Goal: Task Accomplishment & Management: Manage account settings

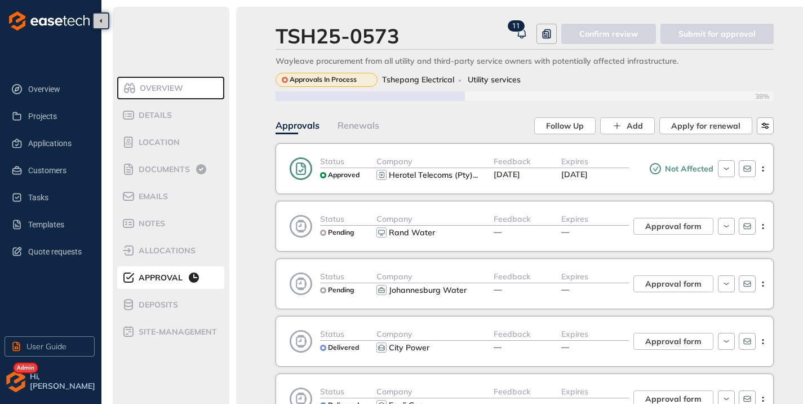
click at [516, 29] on span "1" at bounding box center [515, 26] width 4 height 8
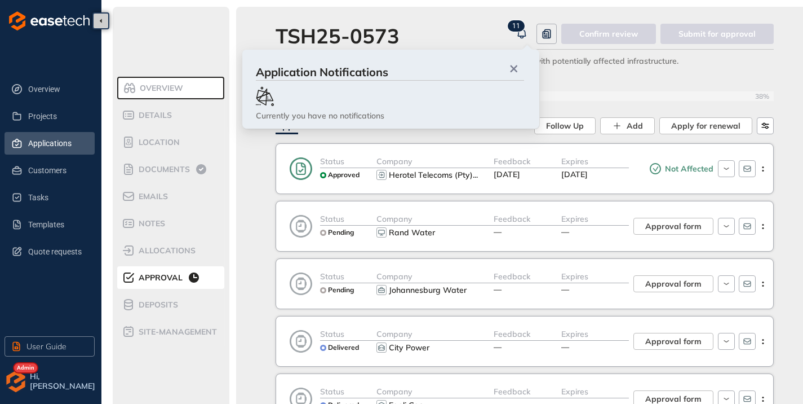
click at [25, 139] on li "Applications" at bounding box center [50, 143] width 90 height 23
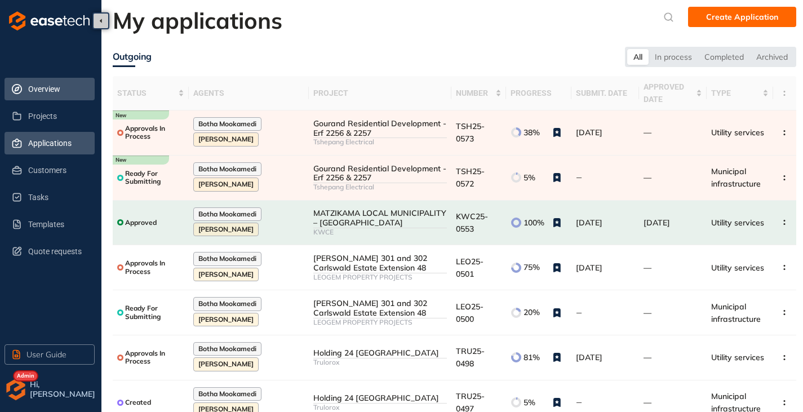
click at [43, 79] on span "Overview" at bounding box center [57, 89] width 58 height 23
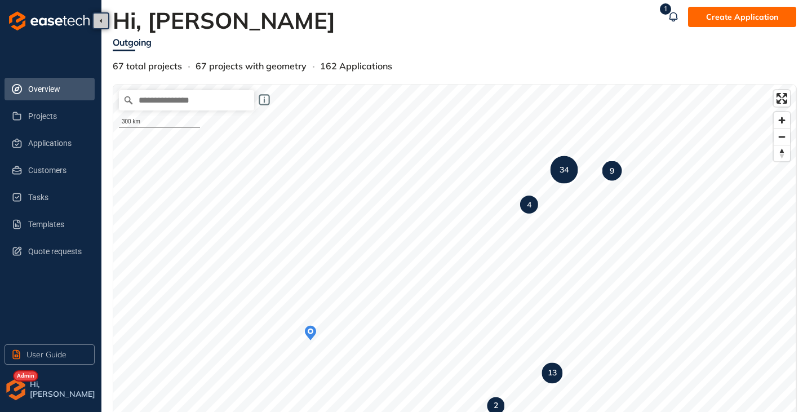
click at [18, 391] on img "button" at bounding box center [16, 389] width 23 height 23
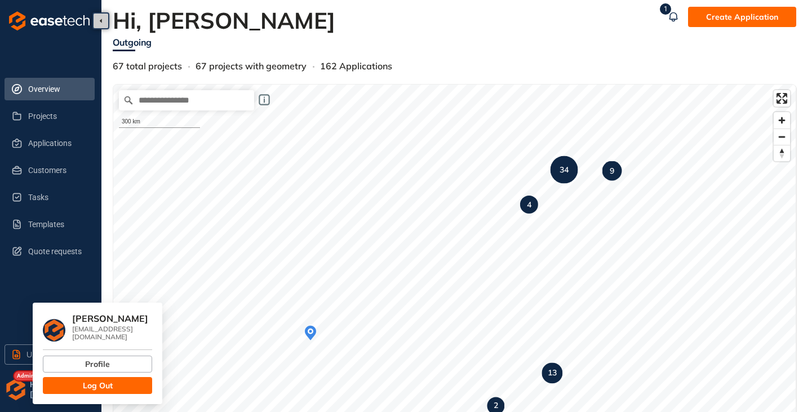
click at [86, 383] on span "Log Out" at bounding box center [98, 385] width 30 height 12
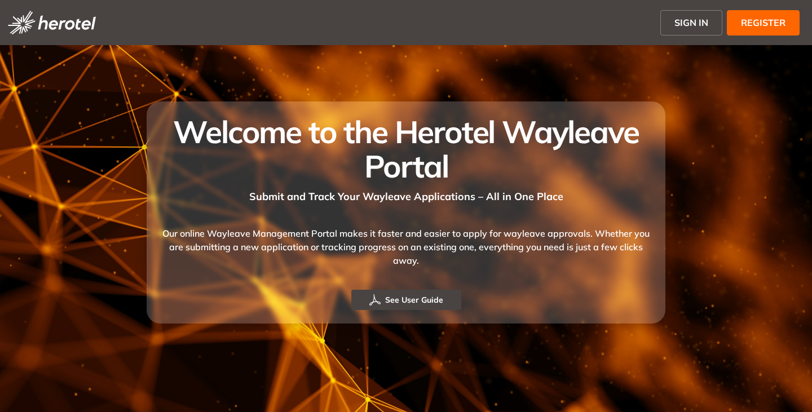
click at [696, 19] on span "SIGN IN" at bounding box center [691, 23] width 34 height 14
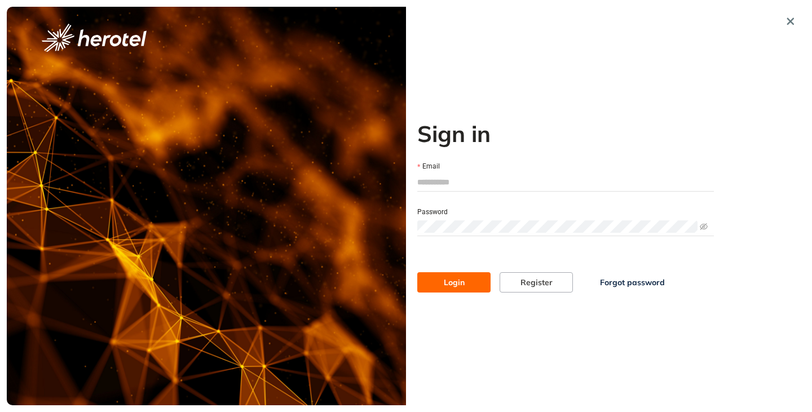
click at [490, 188] on input "Email" at bounding box center [565, 182] width 297 height 17
type input "**********"
click at [417, 272] on button "Login" at bounding box center [453, 282] width 73 height 20
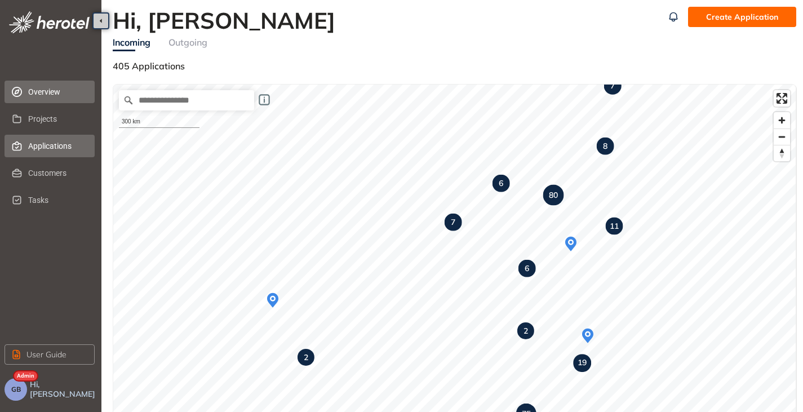
click at [50, 146] on span "Applications" at bounding box center [57, 146] width 58 height 23
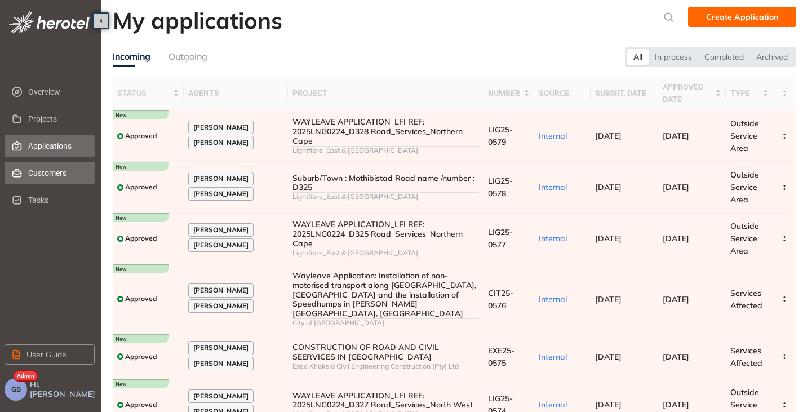
click at [34, 164] on span "Customers" at bounding box center [57, 173] width 58 height 23
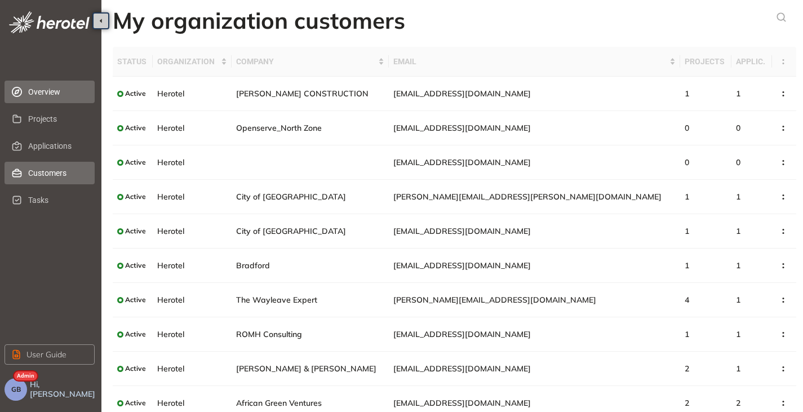
click at [45, 93] on span "Overview" at bounding box center [57, 92] width 58 height 23
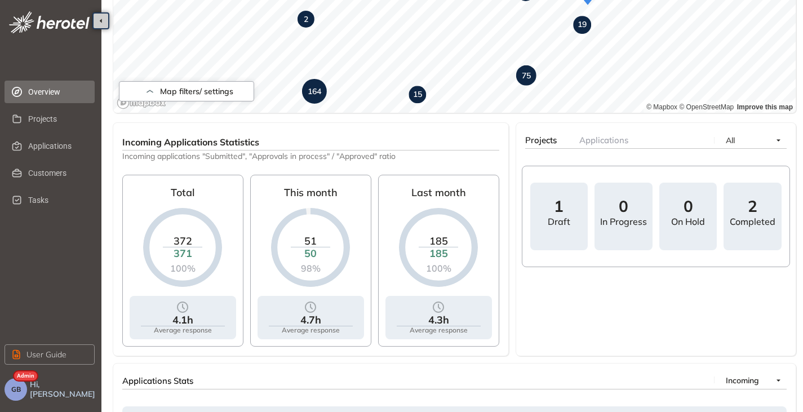
scroll to position [169, 0]
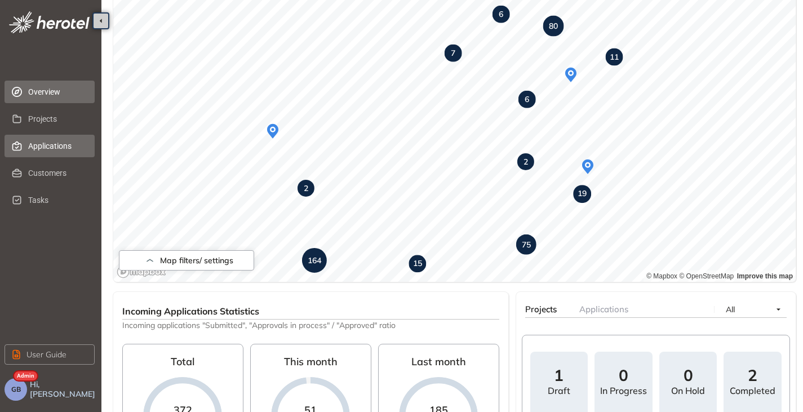
click at [55, 151] on span "Applications" at bounding box center [57, 146] width 58 height 23
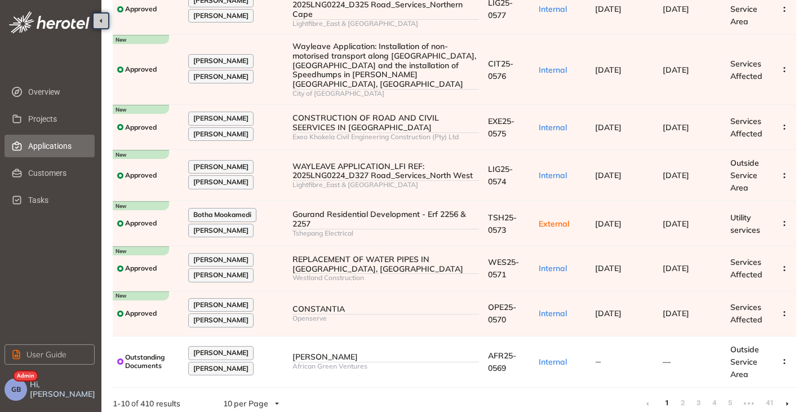
scroll to position [232, 0]
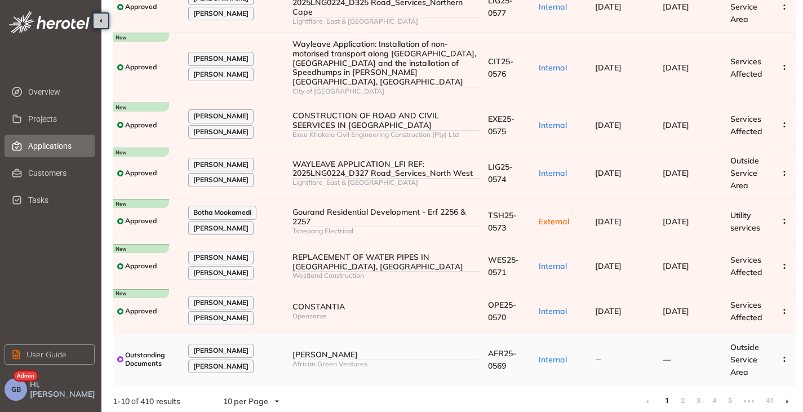
click at [369, 337] on td "Sibella BESS African Green Ventures" at bounding box center [386, 359] width 196 height 51
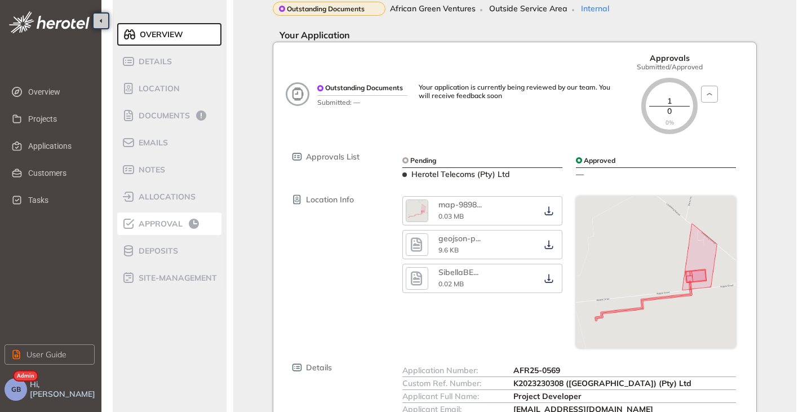
scroll to position [113, 0]
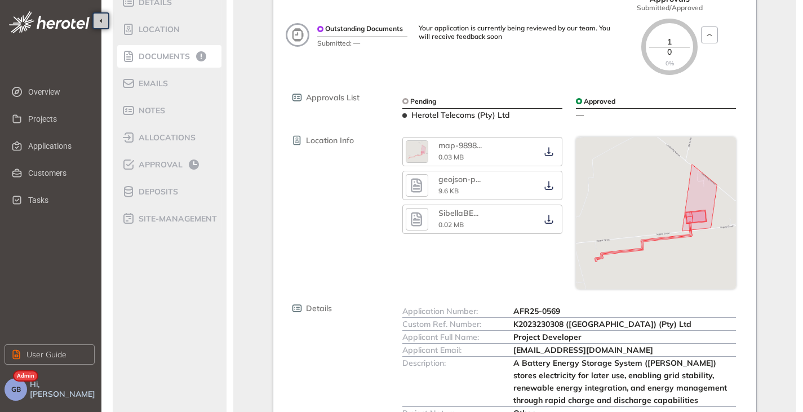
click at [169, 62] on div "Documents" at bounding box center [170, 57] width 96 height 14
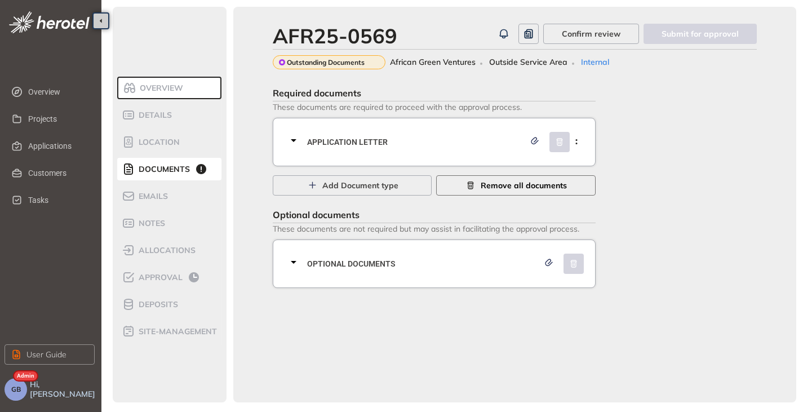
click at [483, 190] on span "Remove all documents" at bounding box center [524, 185] width 86 height 12
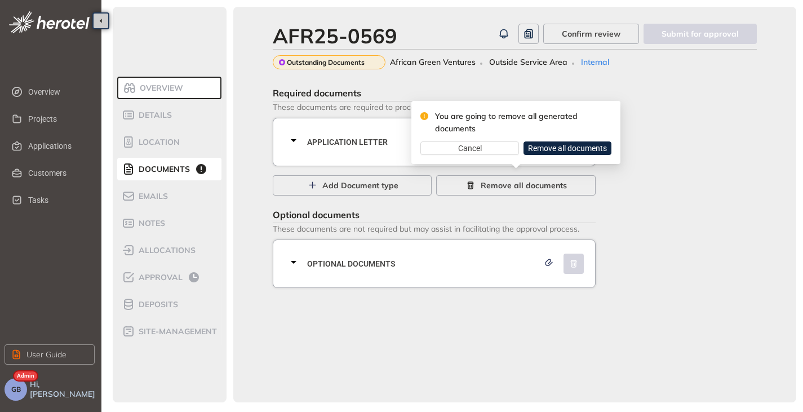
click at [568, 133] on div "You are going to remove all generated documents" at bounding box center [517, 122] width 169 height 25
click at [562, 145] on span "Remove all documents" at bounding box center [567, 148] width 79 height 12
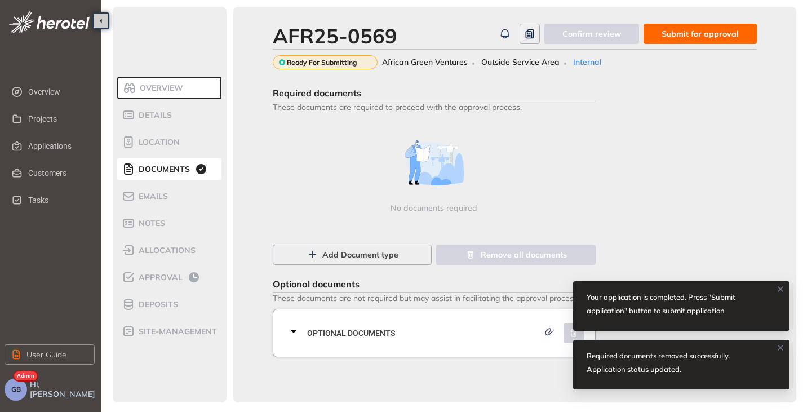
click at [715, 33] on span "Submit for approval" at bounding box center [700, 34] width 77 height 12
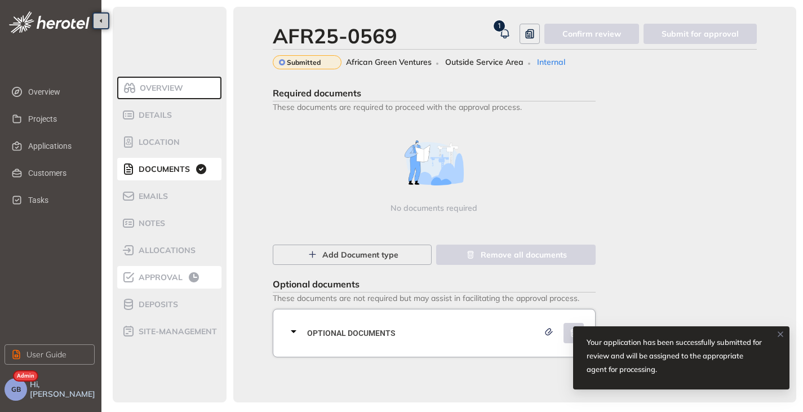
click at [165, 280] on span "Approval" at bounding box center [158, 278] width 47 height 10
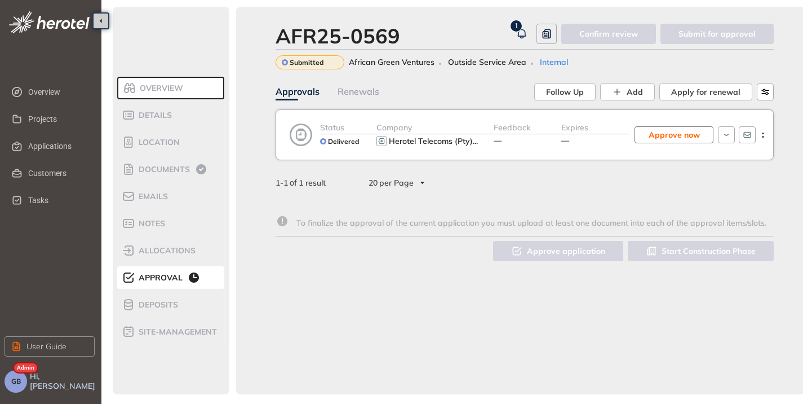
click at [672, 135] on span "Approve now" at bounding box center [674, 135] width 51 height 12
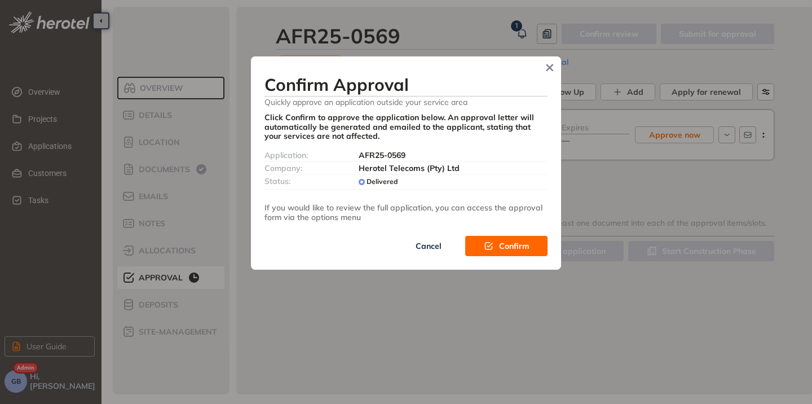
click at [625, 122] on div "Confirm Approval Quickly approve an application outside your service area Click…" at bounding box center [406, 202] width 812 height 404
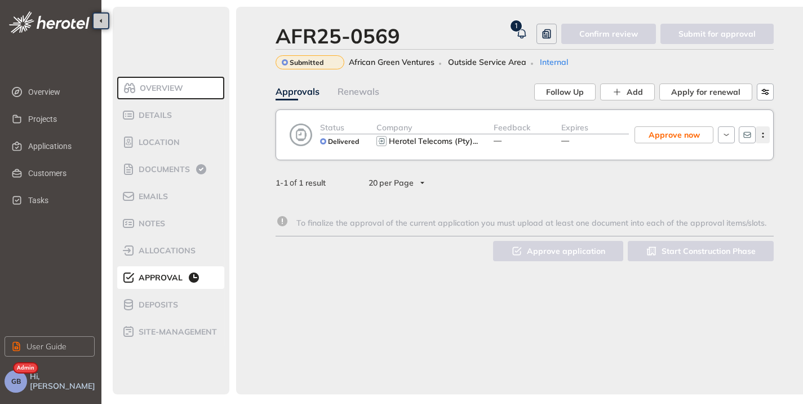
click at [762, 132] on icon "button" at bounding box center [763, 134] width 11 height 5
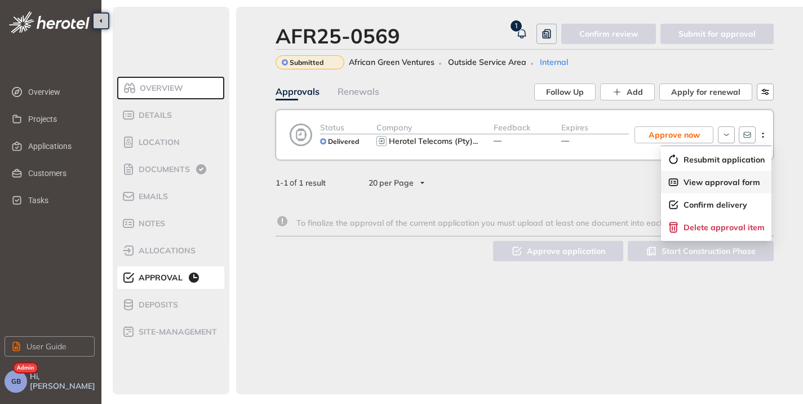
click at [703, 185] on span "View approval form" at bounding box center [722, 183] width 77 height 10
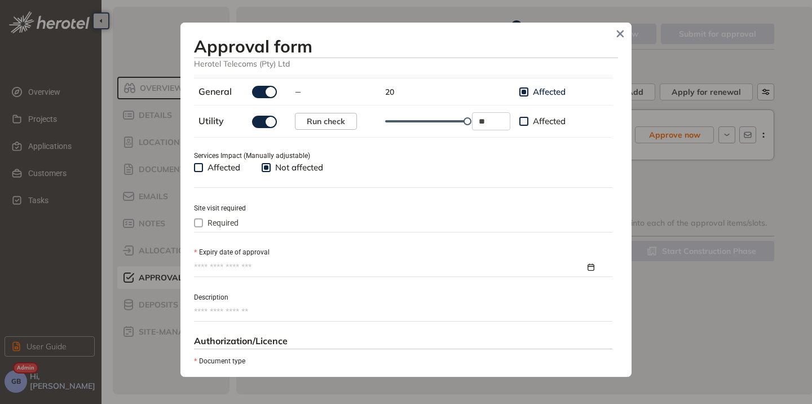
scroll to position [451, 0]
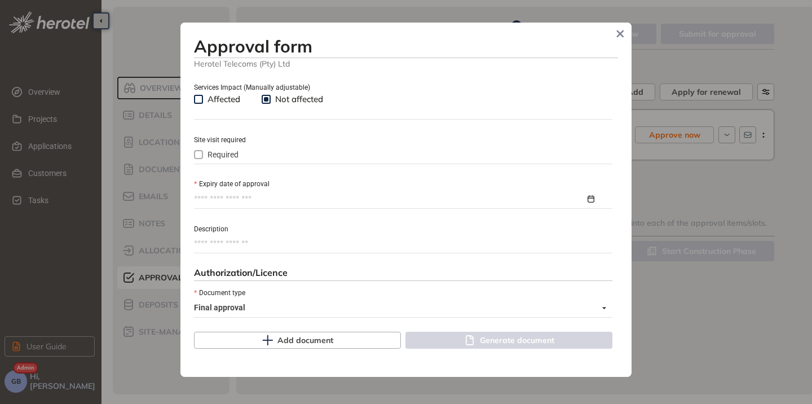
click at [243, 204] on input "Expiry date of approval" at bounding box center [389, 199] width 391 height 12
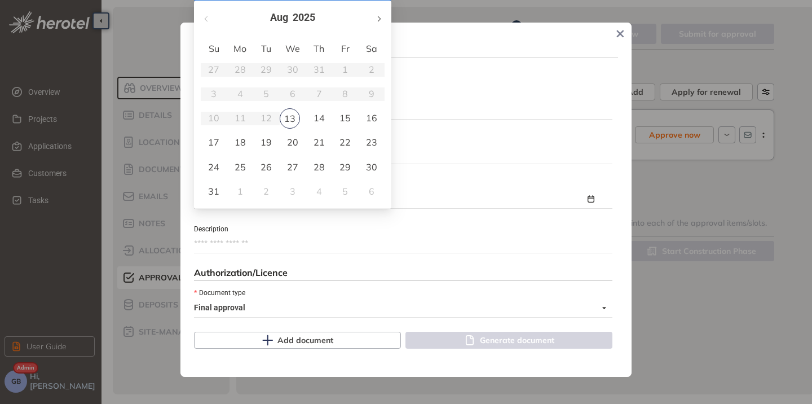
click at [382, 23] on button "button" at bounding box center [378, 17] width 12 height 23
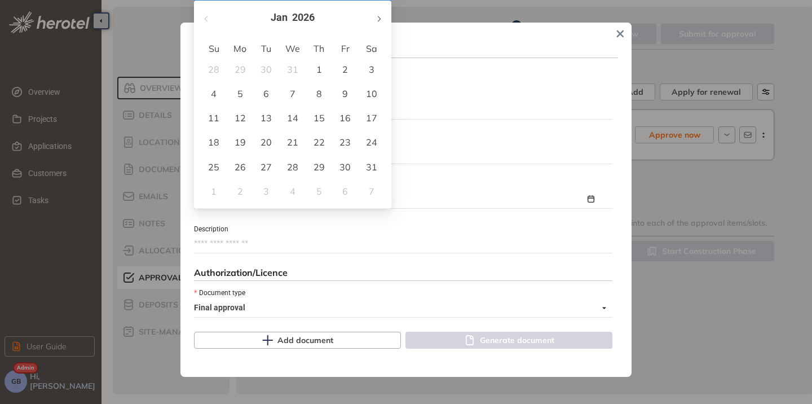
click at [382, 23] on button "button" at bounding box center [378, 17] width 12 height 23
type input "**********"
click at [372, 145] on div "28" at bounding box center [372, 142] width 14 height 14
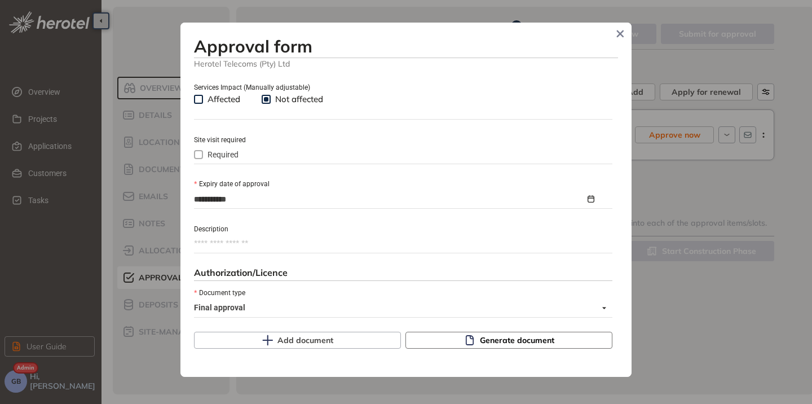
click at [437, 337] on button "Generate document" at bounding box center [508, 340] width 207 height 17
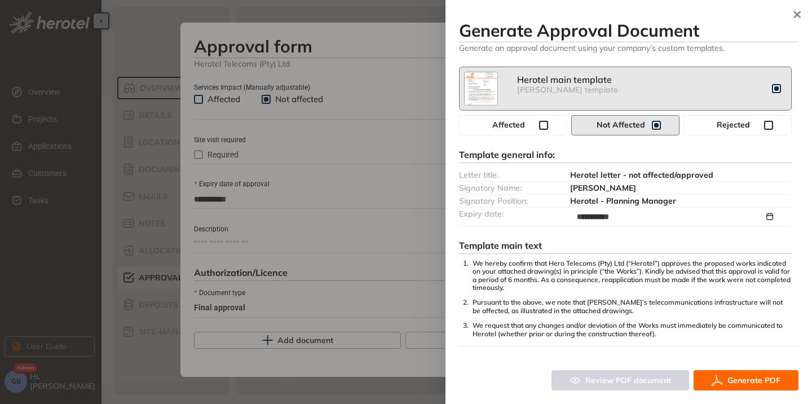
click at [731, 384] on span "Generate PDF" at bounding box center [753, 380] width 53 height 12
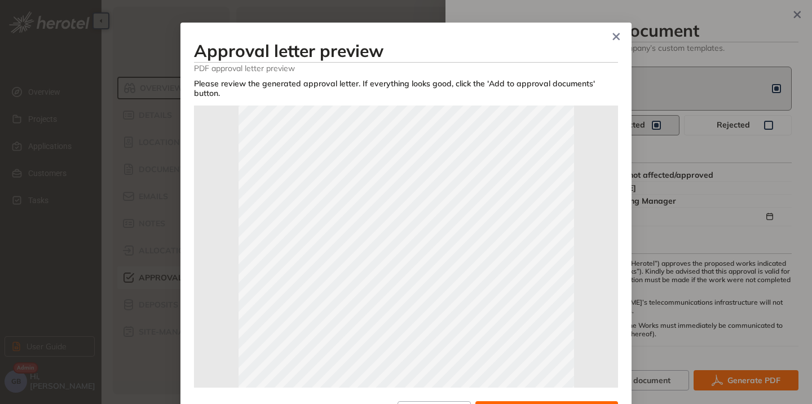
scroll to position [0, 0]
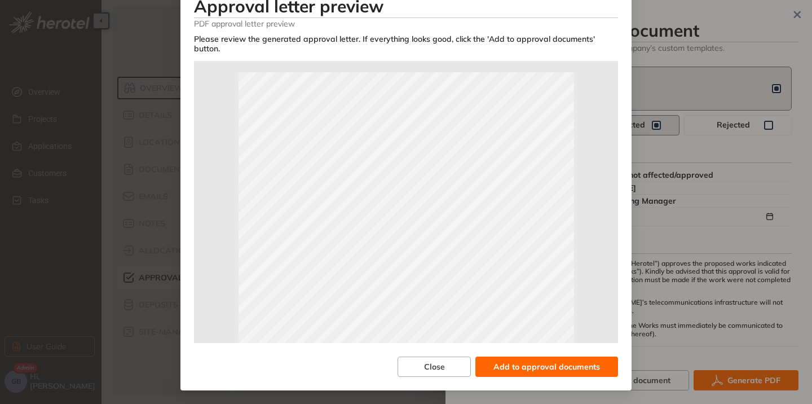
click at [553, 361] on span "Add to approval documents" at bounding box center [546, 366] width 107 height 12
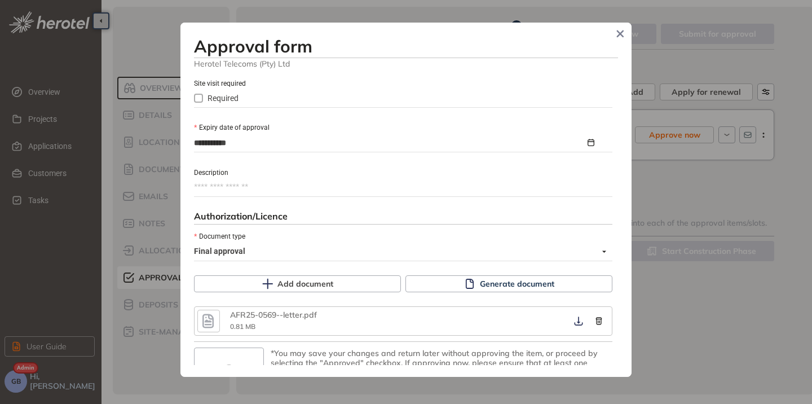
scroll to position [547, 0]
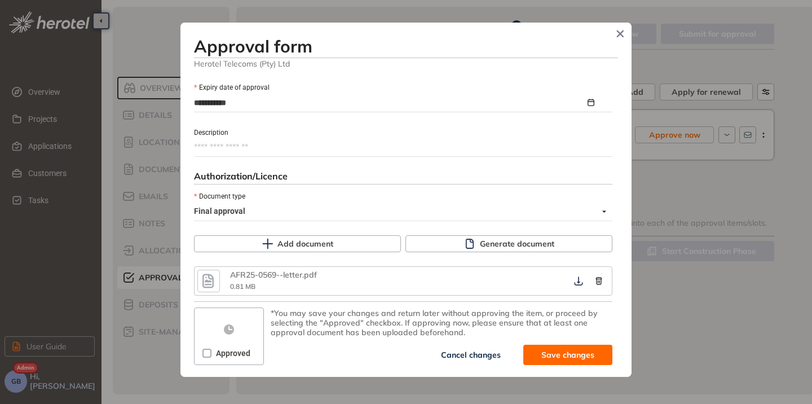
click at [211, 355] on span "Approved" at bounding box center [232, 353] width 43 height 12
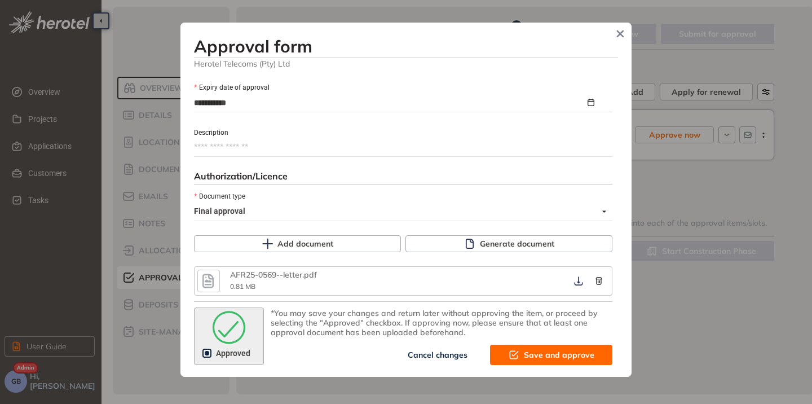
click at [548, 359] on span "Save and approve" at bounding box center [559, 354] width 70 height 12
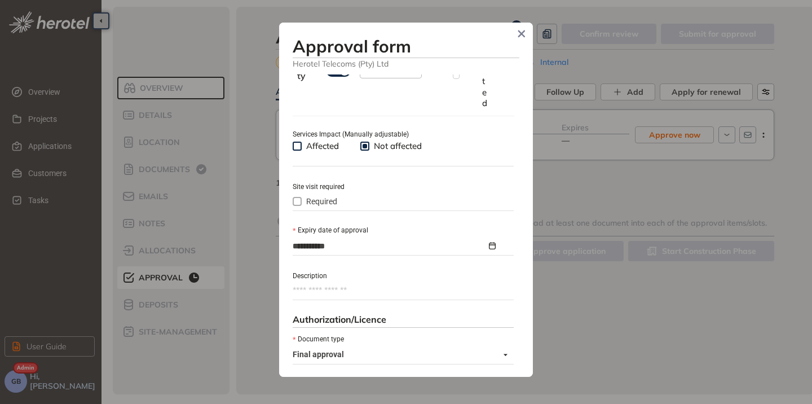
type textarea "**********"
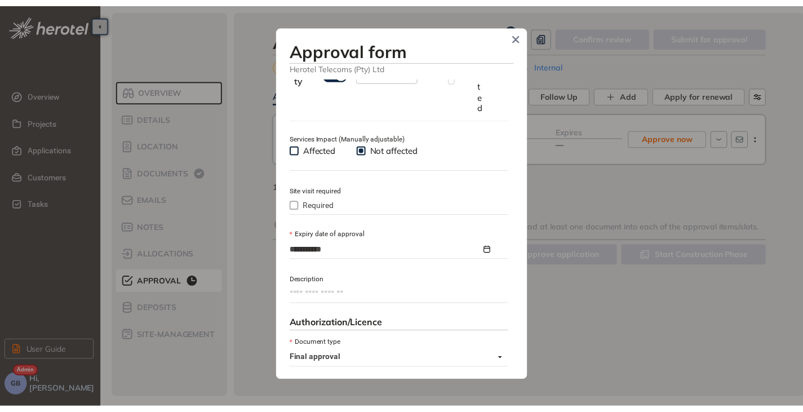
scroll to position [690, 0]
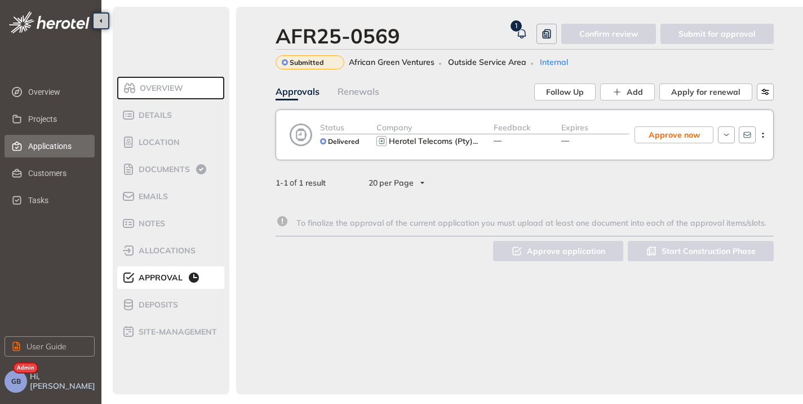
click at [54, 145] on span "Applications" at bounding box center [57, 146] width 58 height 23
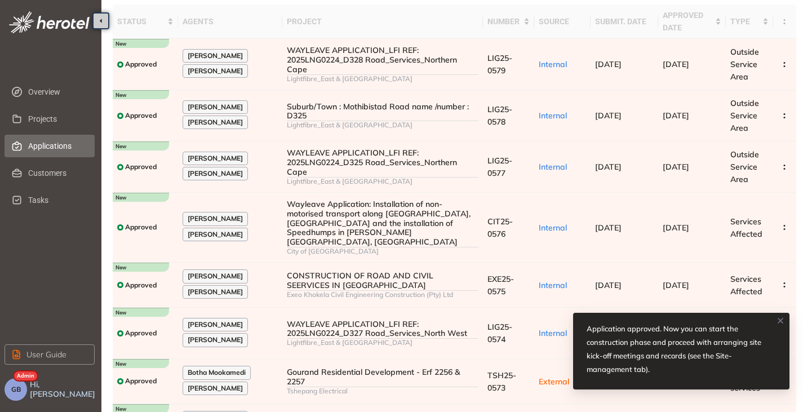
scroll to position [6, 0]
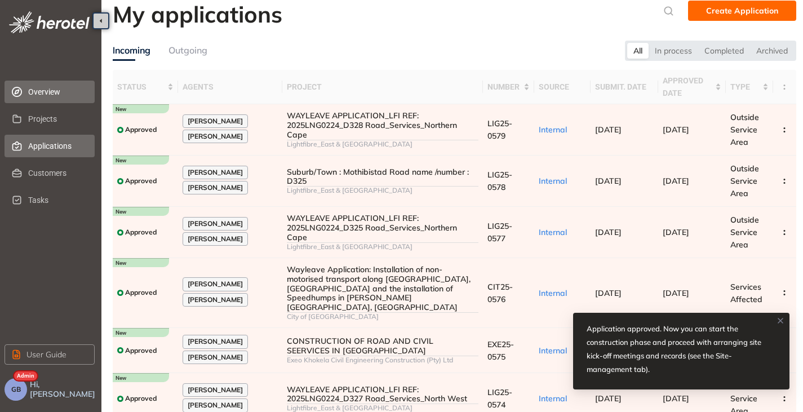
click at [28, 85] on li "Overview" at bounding box center [50, 92] width 90 height 23
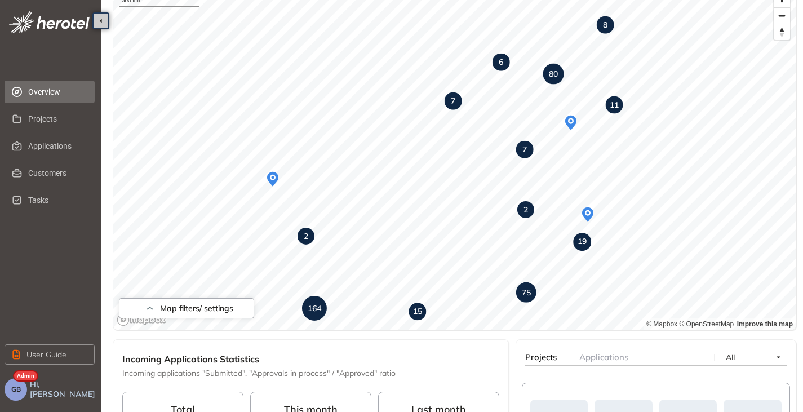
scroll to position [119, 0]
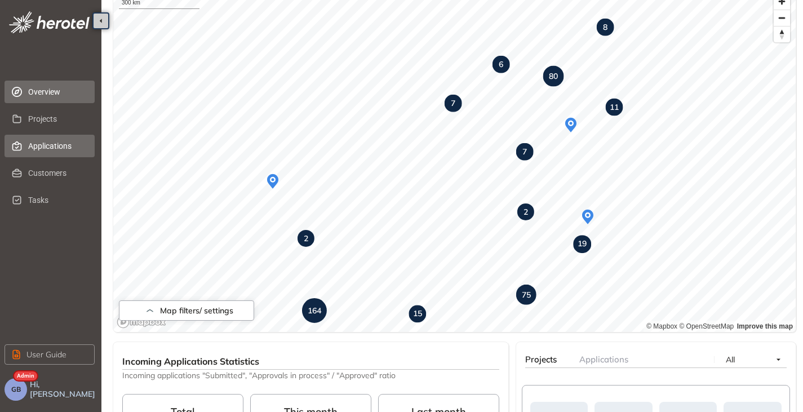
click at [41, 135] on span "Applications" at bounding box center [57, 146] width 58 height 23
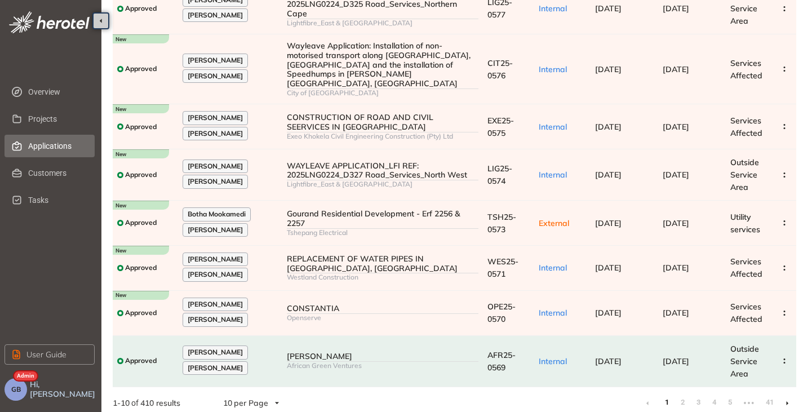
scroll to position [232, 0]
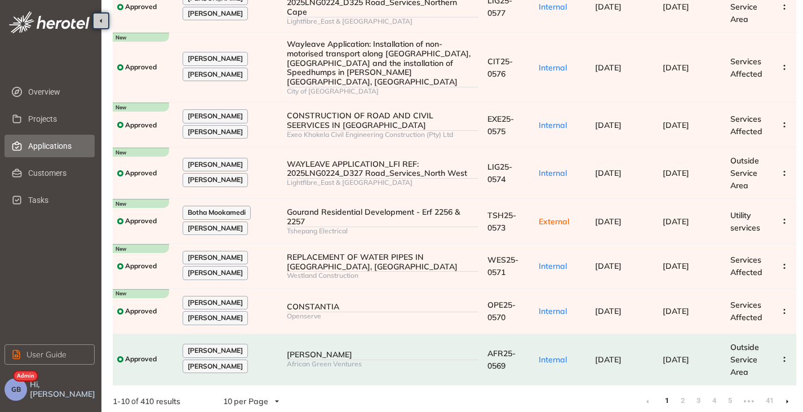
click at [789, 392] on li at bounding box center [788, 401] width 18 height 18
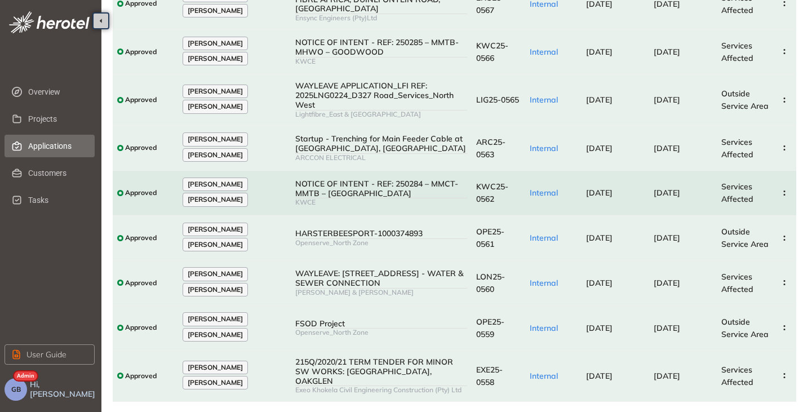
scroll to position [197, 0]
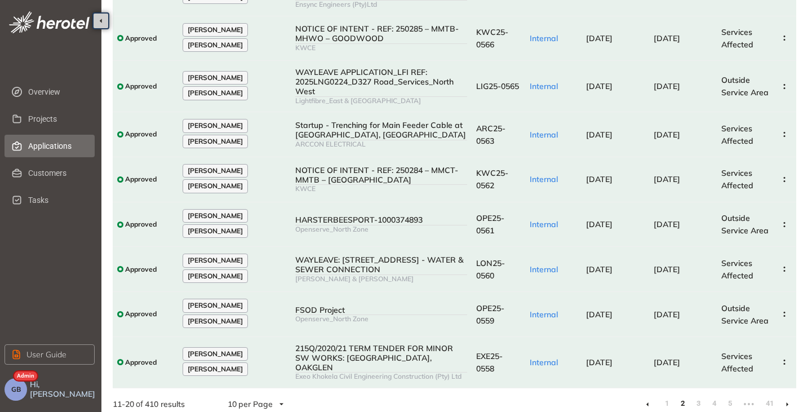
click at [784, 395] on li at bounding box center [788, 404] width 18 height 18
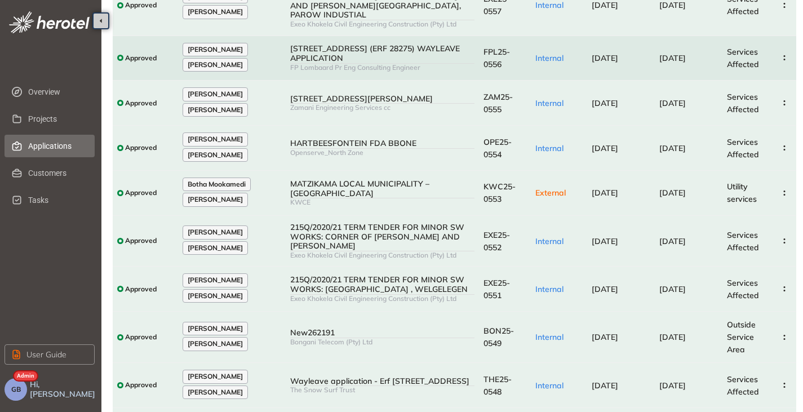
scroll to position [197, 0]
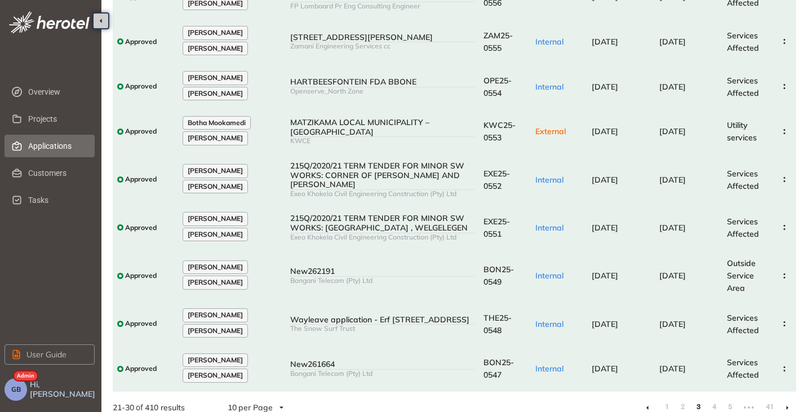
click at [789, 399] on li at bounding box center [788, 408] width 18 height 18
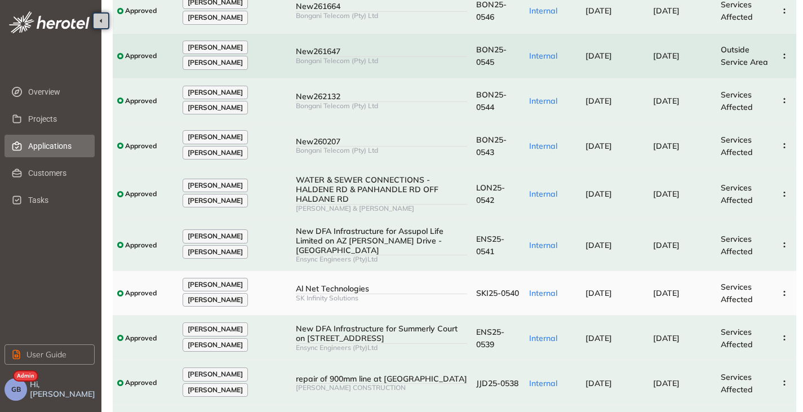
scroll to position [184, 0]
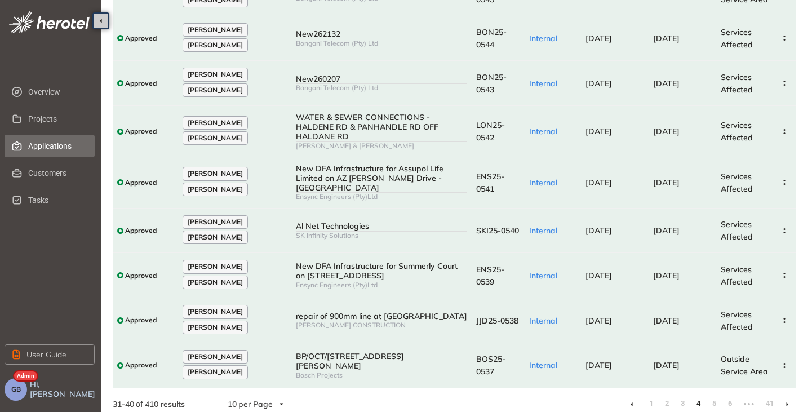
click at [787, 402] on icon at bounding box center [788, 404] width 3 height 5
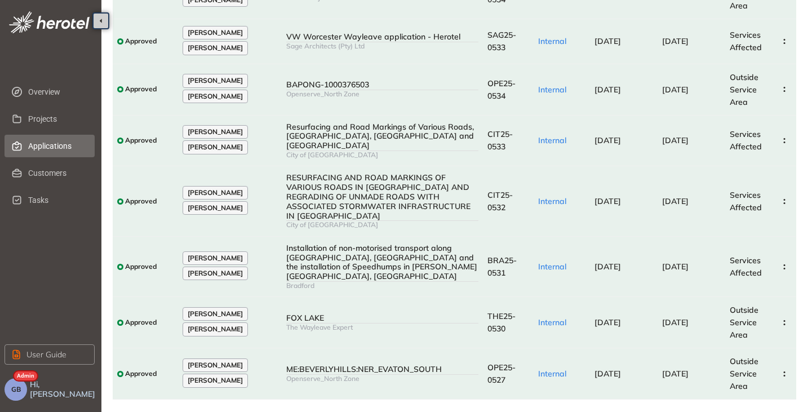
scroll to position [247, 0]
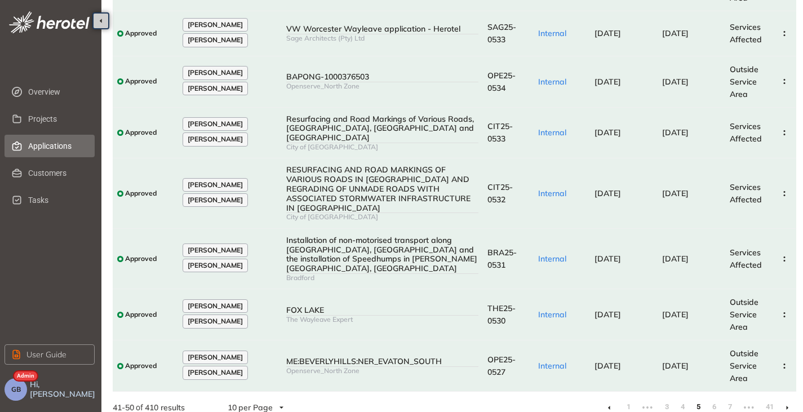
click at [790, 399] on li at bounding box center [788, 408] width 18 height 18
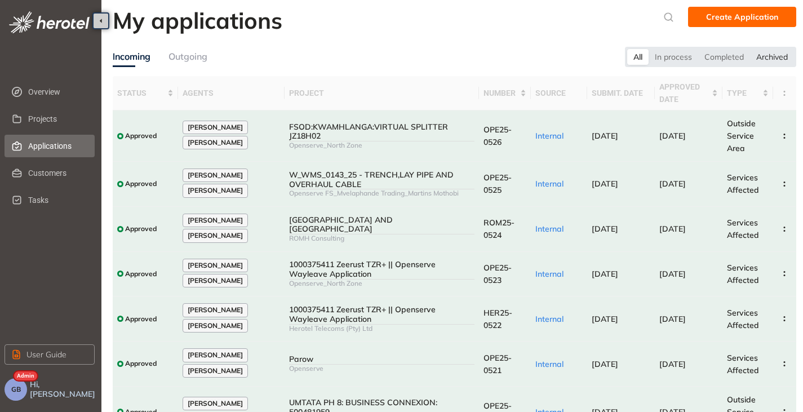
click at [759, 54] on div "Archived" at bounding box center [772, 57] width 44 height 16
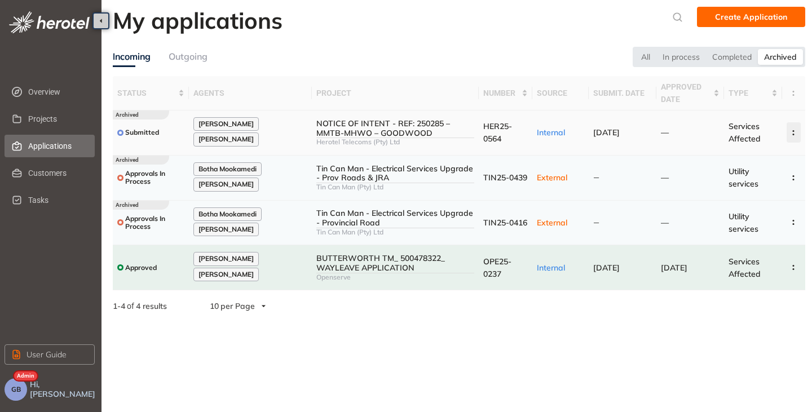
click at [789, 133] on icon "button" at bounding box center [793, 132] width 11 height 5
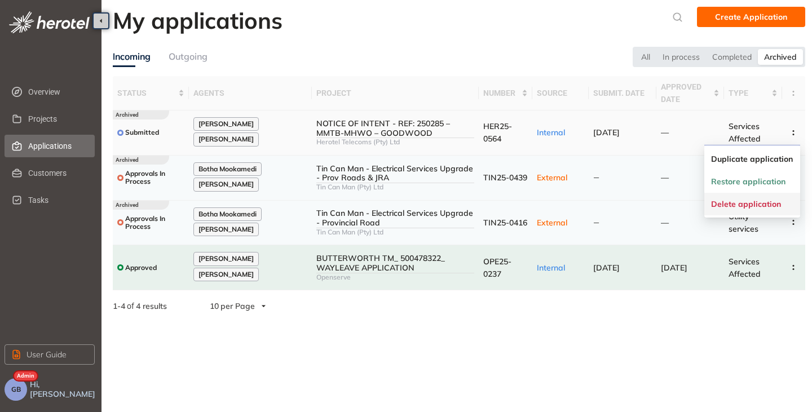
click at [750, 207] on span "Delete application" at bounding box center [746, 205] width 70 height 10
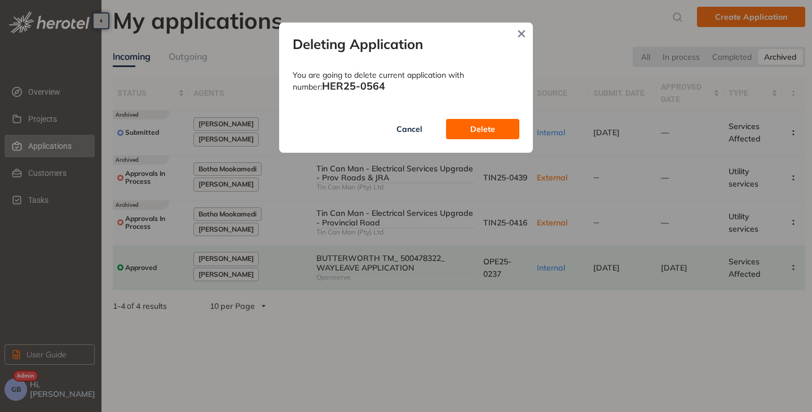
click at [472, 128] on span "Delete" at bounding box center [482, 129] width 25 height 12
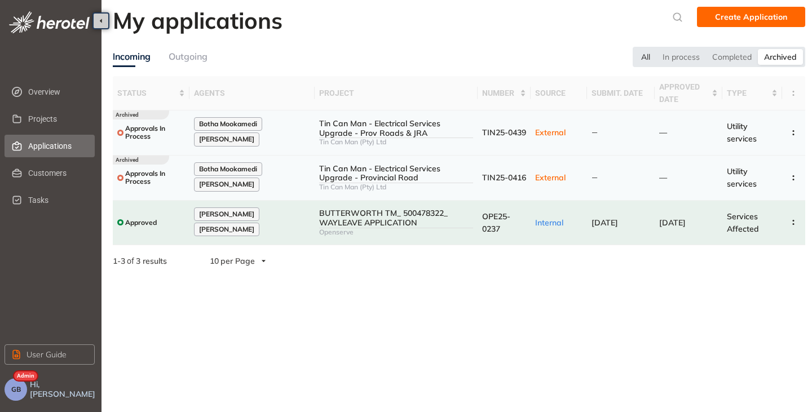
click at [653, 60] on div "All" at bounding box center [645, 57] width 21 height 16
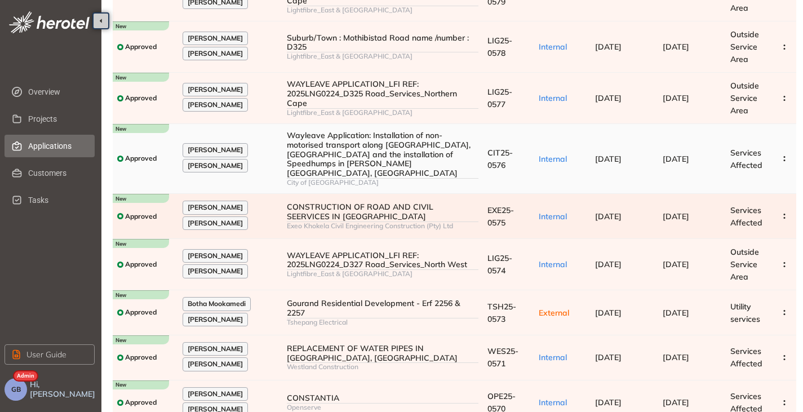
scroll to position [113, 0]
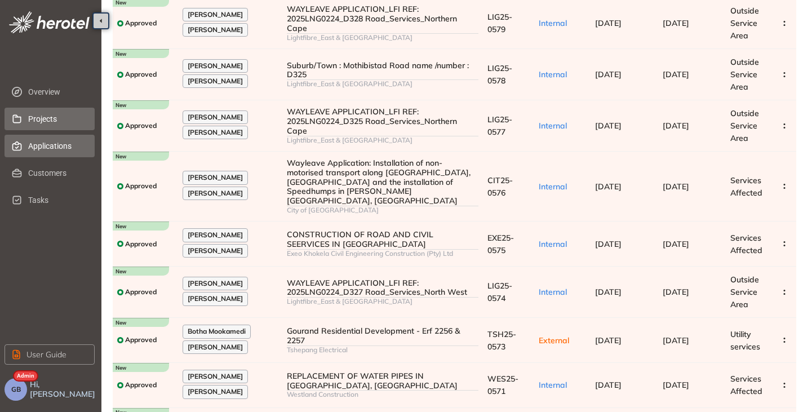
click at [49, 120] on span "Projects" at bounding box center [57, 119] width 58 height 23
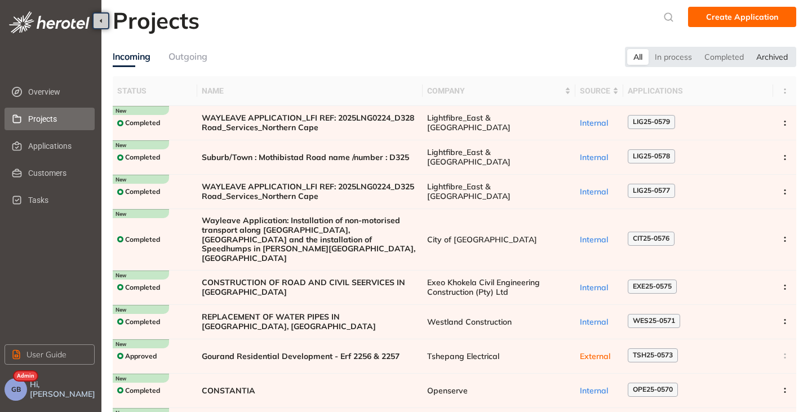
click at [775, 55] on div "Archived" at bounding box center [772, 57] width 44 height 16
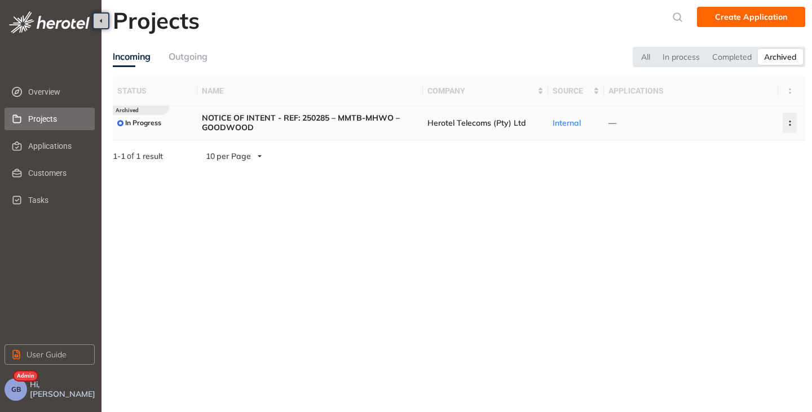
click at [785, 123] on icon "button" at bounding box center [789, 123] width 11 height 5
click at [737, 171] on span "Delete project" at bounding box center [735, 172] width 54 height 10
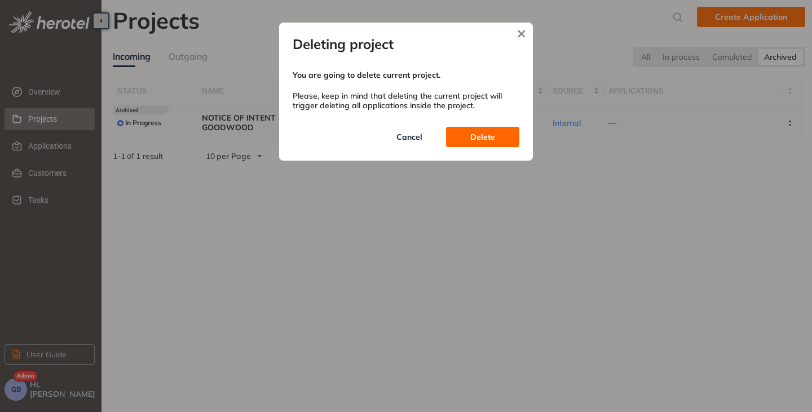
click at [487, 135] on span "Delete" at bounding box center [482, 137] width 25 height 12
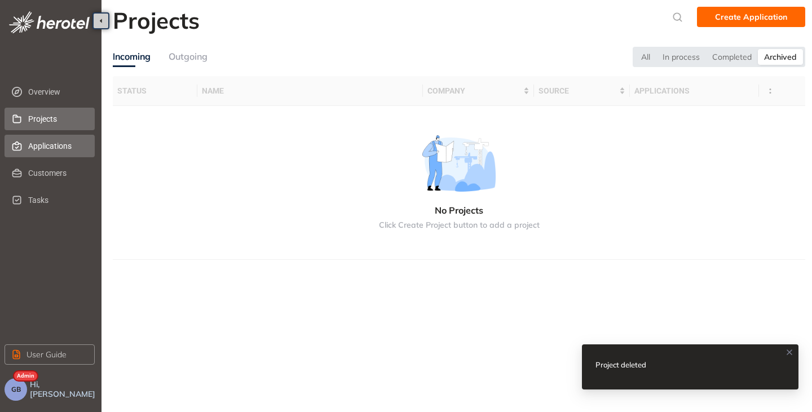
click at [41, 145] on span "Applications" at bounding box center [57, 146] width 58 height 23
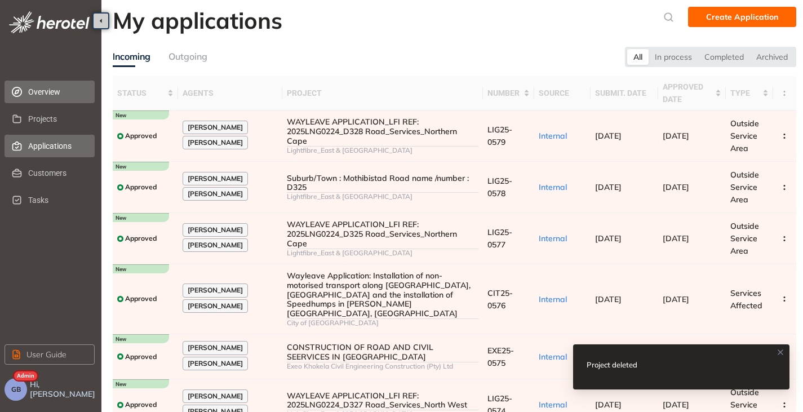
click at [38, 82] on span "Overview" at bounding box center [57, 92] width 58 height 23
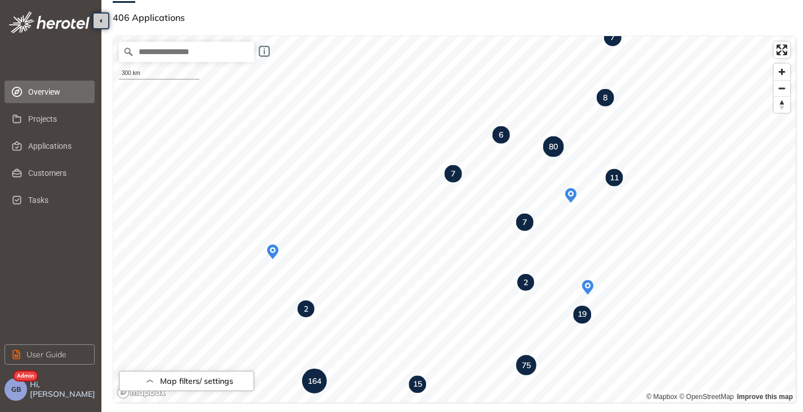
scroll to position [44, 0]
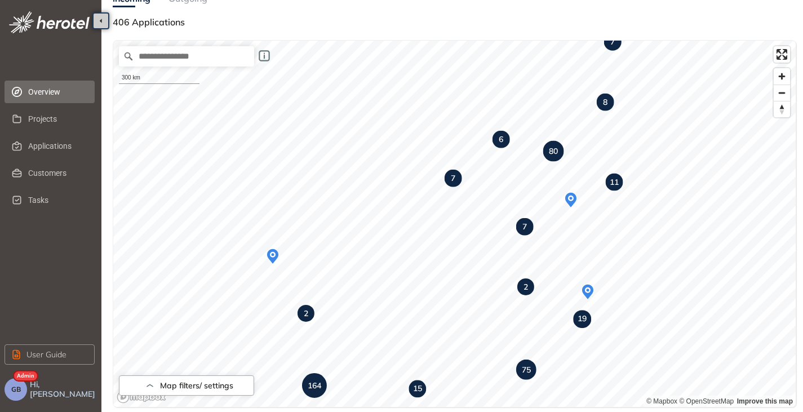
click at [16, 387] on span "GB" at bounding box center [16, 390] width 10 height 8
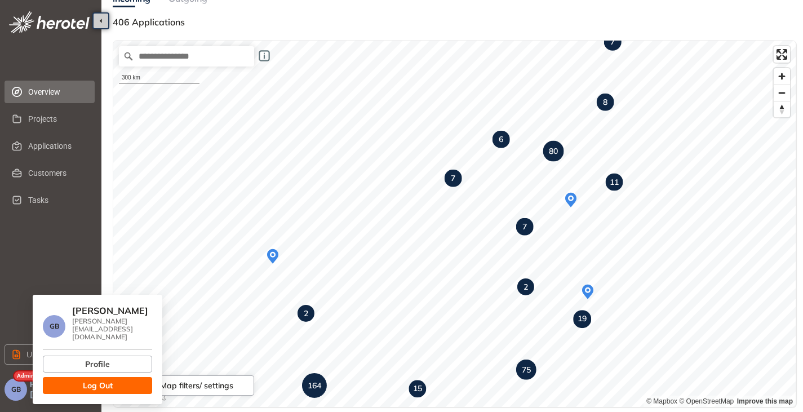
click at [124, 378] on button "Log Out" at bounding box center [97, 385] width 109 height 17
